Goal: Use online tool/utility: Utilize a website feature to perform a specific function

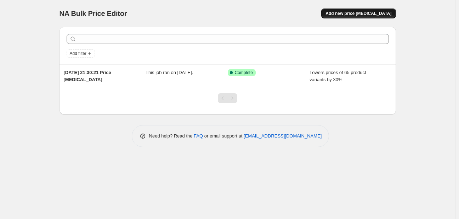
click at [379, 15] on span "Add new price [MEDICAL_DATA]" at bounding box center [358, 14] width 66 height 6
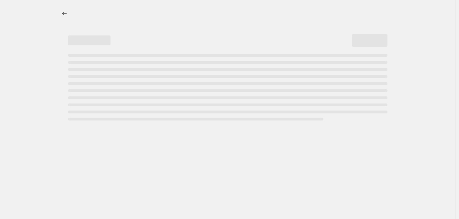
select select "percentage"
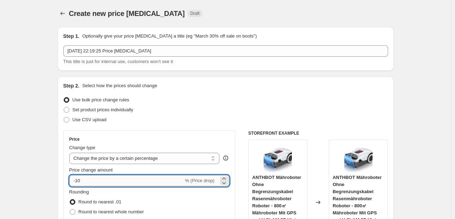
click at [96, 181] on input "-10" at bounding box center [126, 180] width 114 height 11
type input "-1"
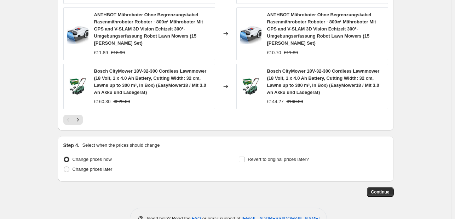
scroll to position [599, 0]
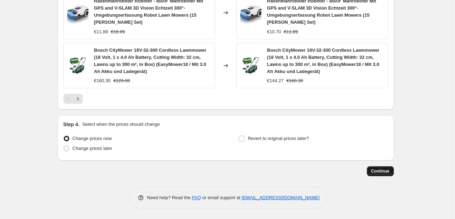
type input "-30"
click at [379, 173] on span "Continue" at bounding box center [380, 171] width 18 height 6
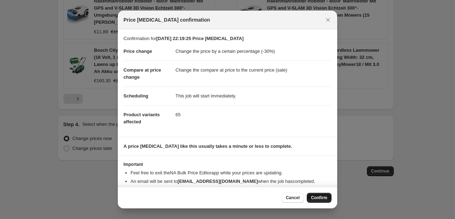
click at [324, 197] on span "Confirm" at bounding box center [319, 198] width 16 height 6
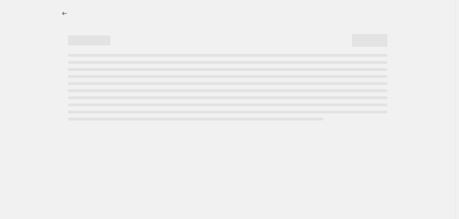
select select "percentage"
